Goal: Navigation & Orientation: Find specific page/section

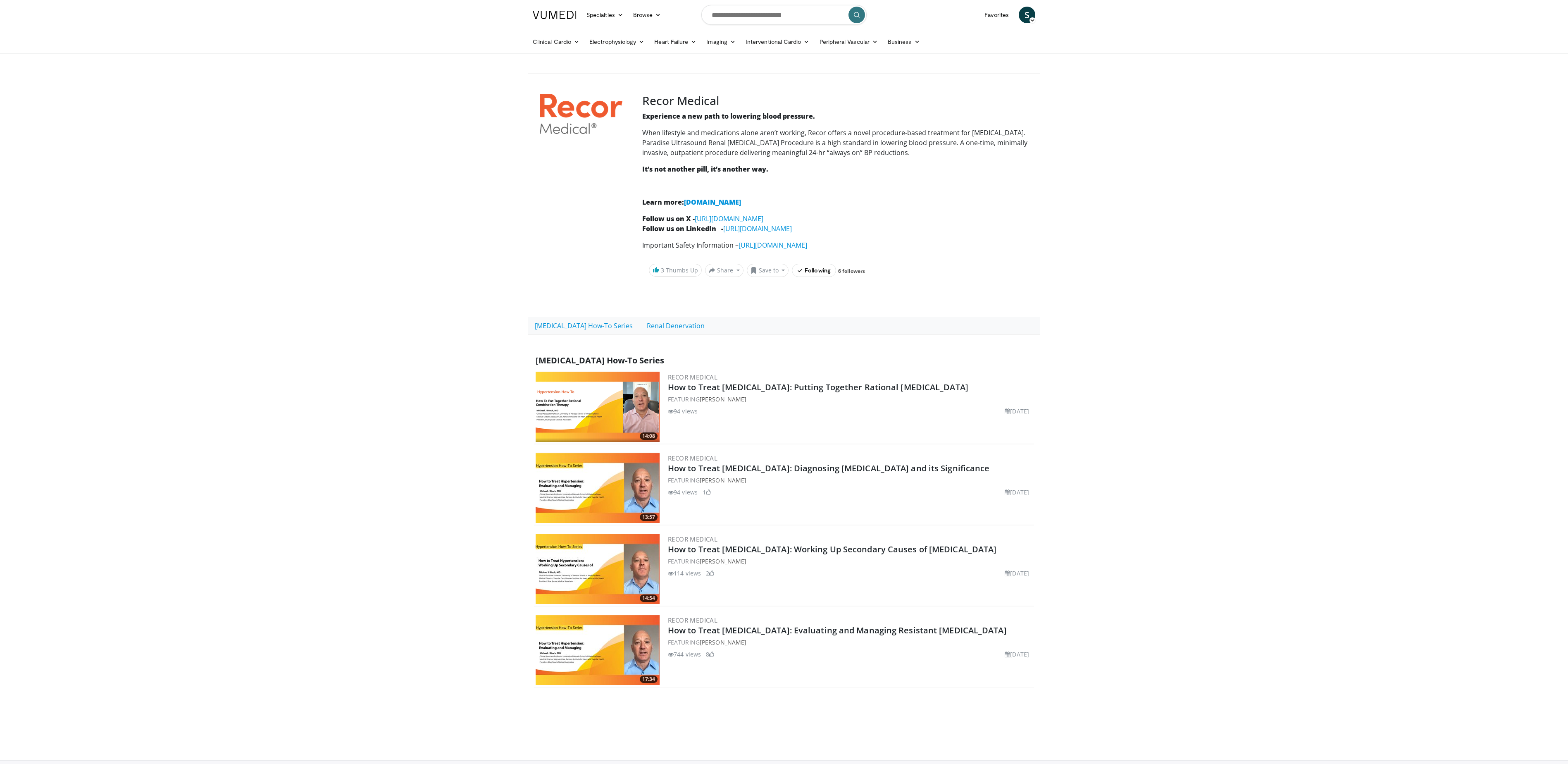
scroll to position [65, 0]
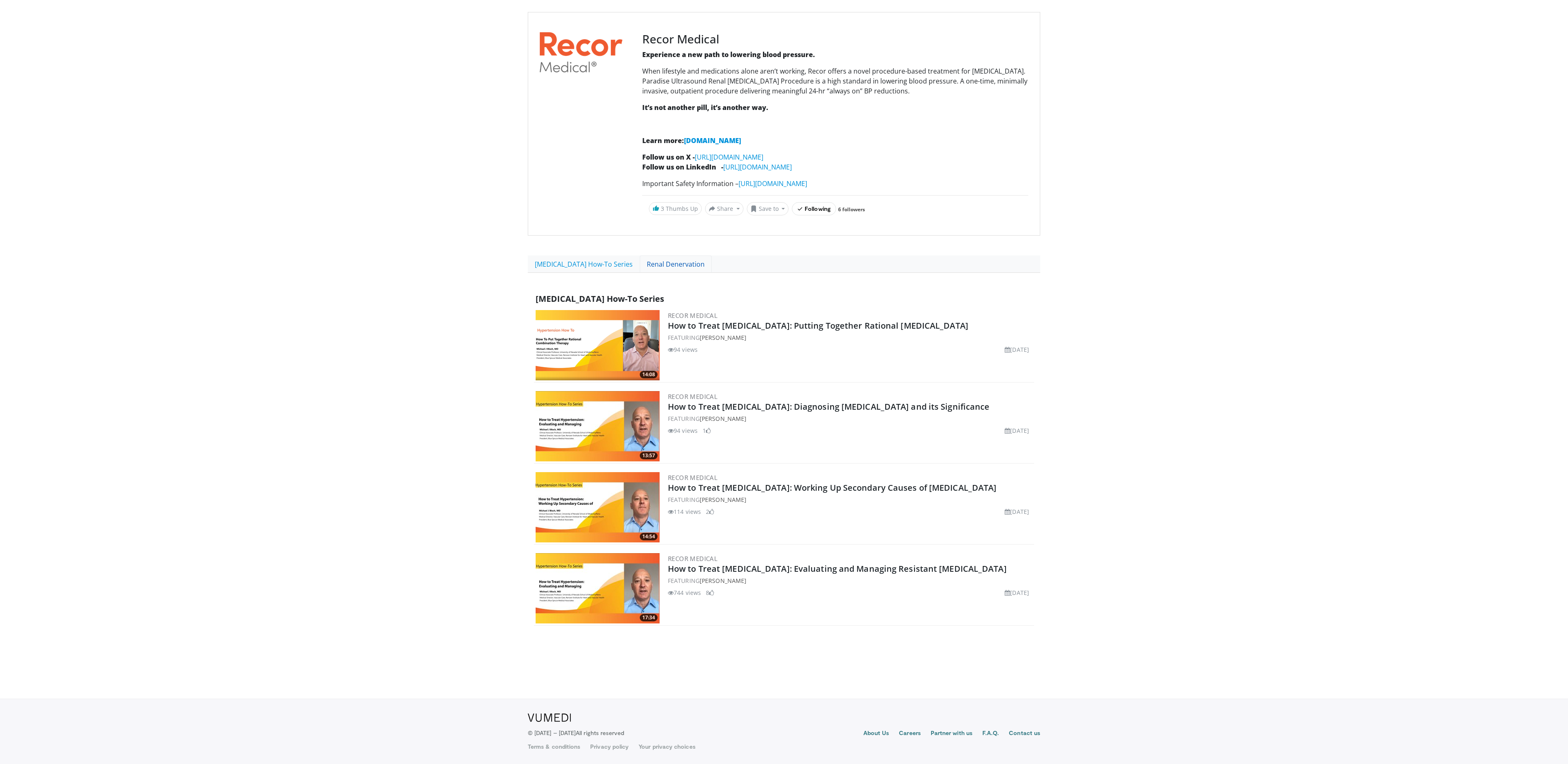
click at [679, 268] on link "Renal Denervation" at bounding box center [676, 264] width 72 height 18
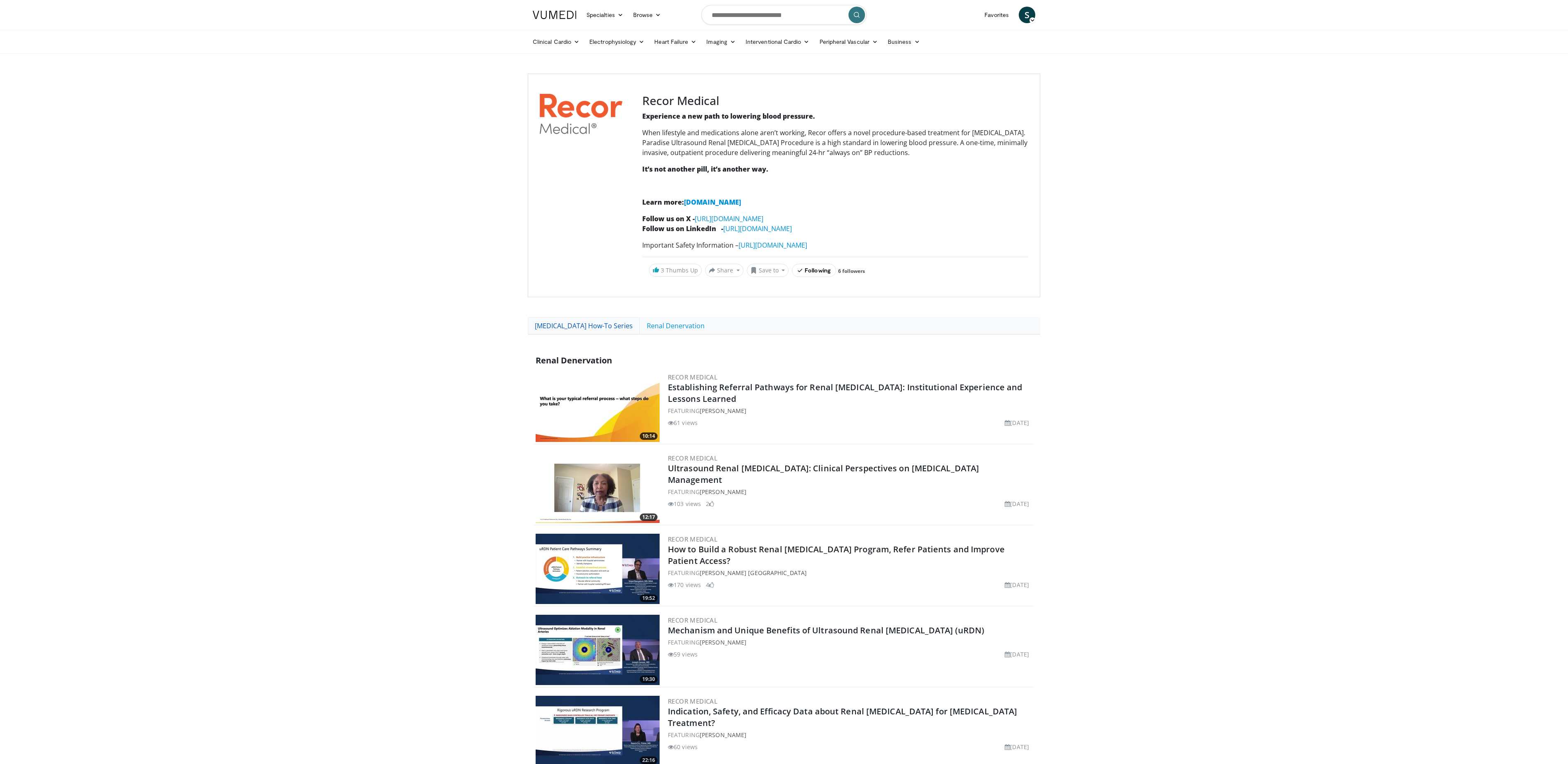
click at [598, 334] on link "[MEDICAL_DATA] How-To Series" at bounding box center [584, 326] width 112 height 18
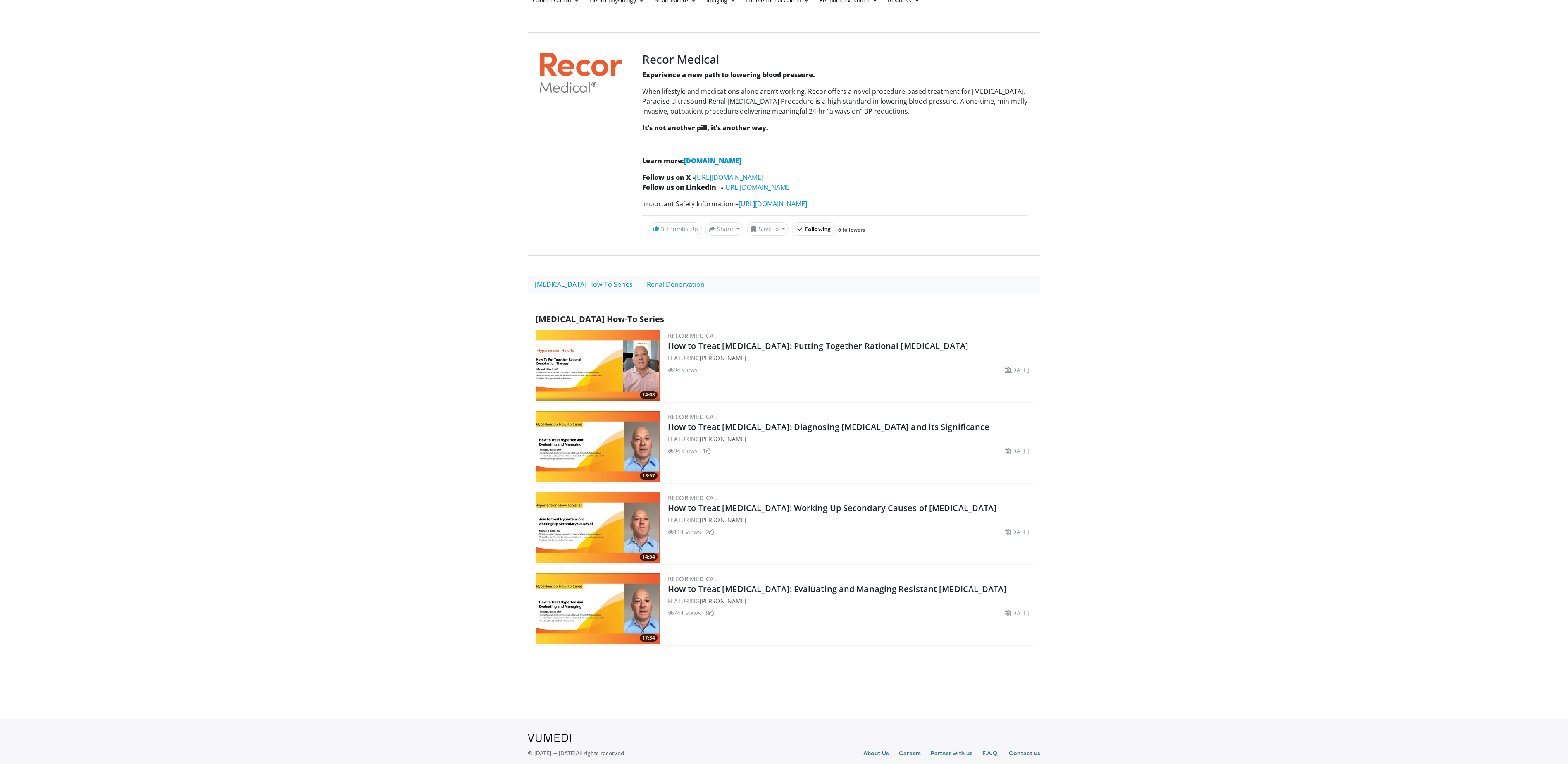
scroll to position [65, 0]
